Goal: Task Accomplishment & Management: Manage account settings

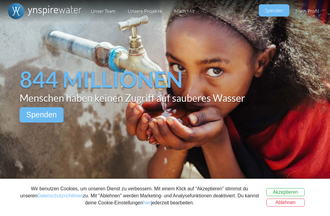
click at [298, 201] on button "Ablehnen" at bounding box center [285, 202] width 38 height 8
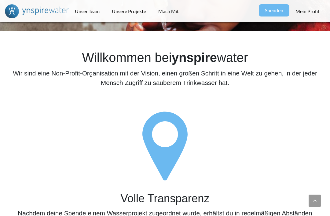
scroll to position [151, 0]
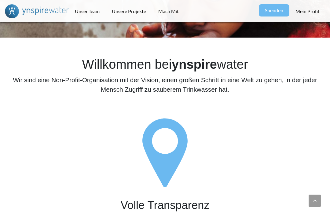
click at [87, 13] on link "Unser Team" at bounding box center [87, 11] width 37 height 22
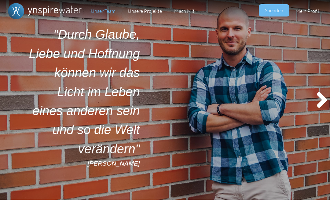
click at [309, 9] on link "Mein Profil" at bounding box center [307, 11] width 36 height 22
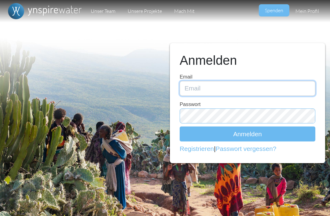
click at [253, 96] on input "Email" at bounding box center [246, 88] width 135 height 15
type input "[EMAIL_ADDRESS][DOMAIN_NAME]"
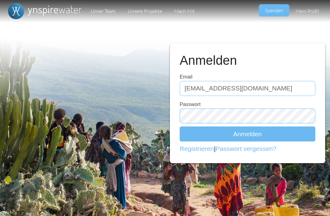
click at [247, 137] on button "Anmelden" at bounding box center [246, 133] width 135 height 15
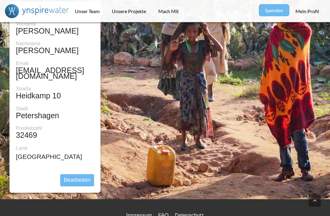
scroll to position [259, 0]
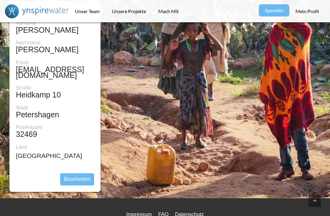
click at [86, 177] on button "Bearbeiten" at bounding box center [77, 179] width 34 height 12
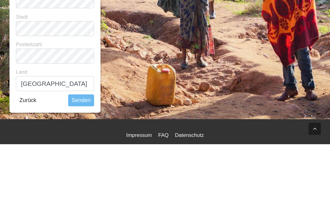
scroll to position [333, 0]
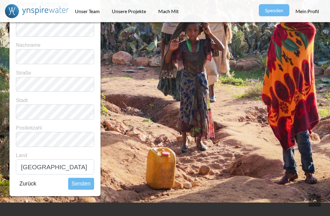
click at [77, 185] on button "Senden" at bounding box center [81, 184] width 26 height 12
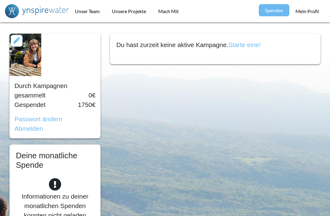
scroll to position [0, 0]
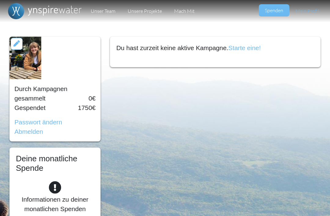
click at [18, 42] on icon at bounding box center [16, 44] width 6 height 6
click at [308, 10] on link "Mein Profil" at bounding box center [307, 11] width 36 height 22
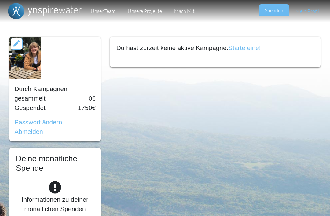
click at [21, 134] on link "Abmelden" at bounding box center [28, 131] width 29 height 7
